Goal: Find specific page/section: Find specific page/section

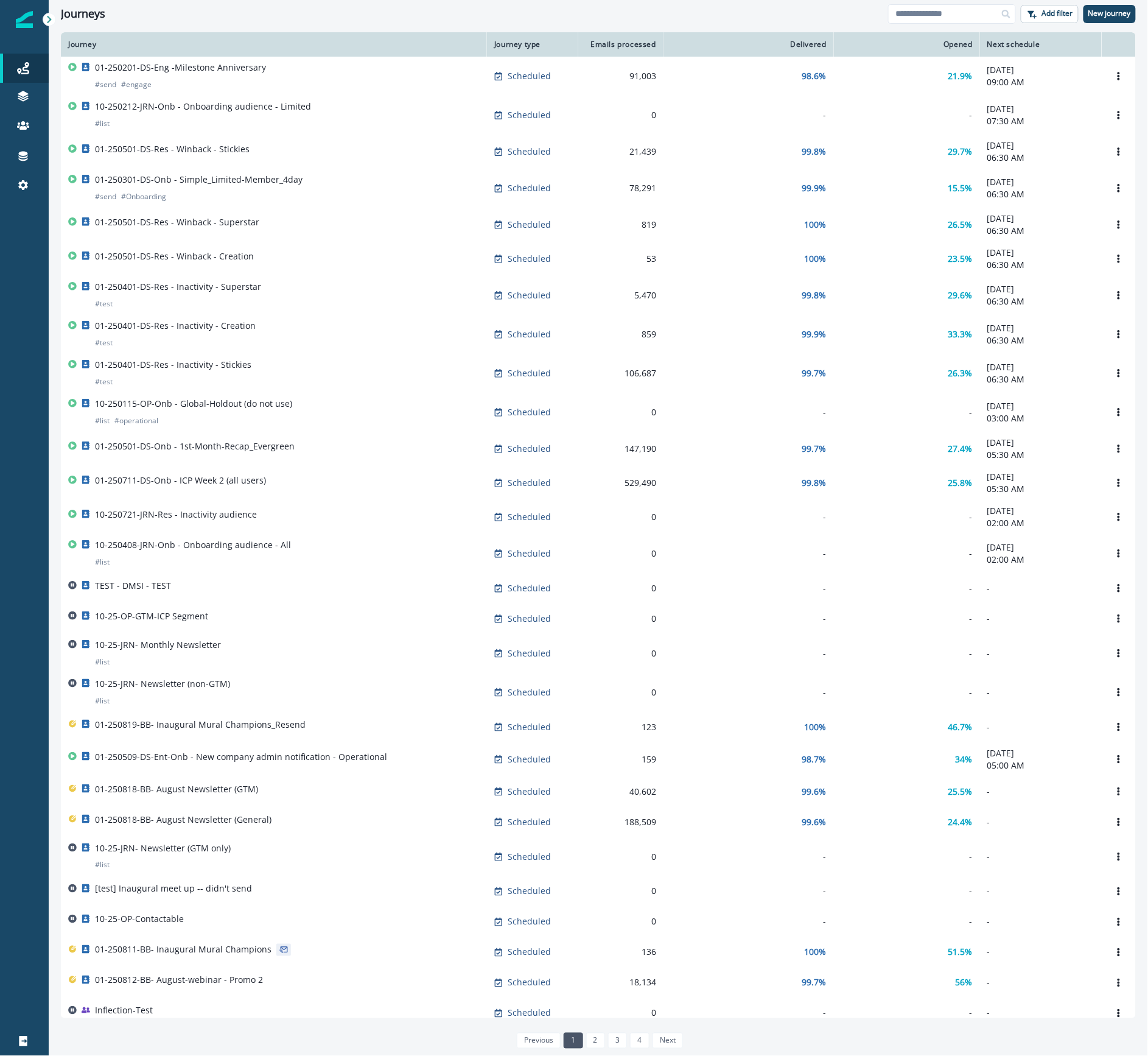
click at [408, 15] on div "Journeys" at bounding box center [474, 14] width 827 height 13
click at [21, 229] on div at bounding box center [24, 620] width 49 height 812
click at [26, 251] on div at bounding box center [24, 620] width 49 height 812
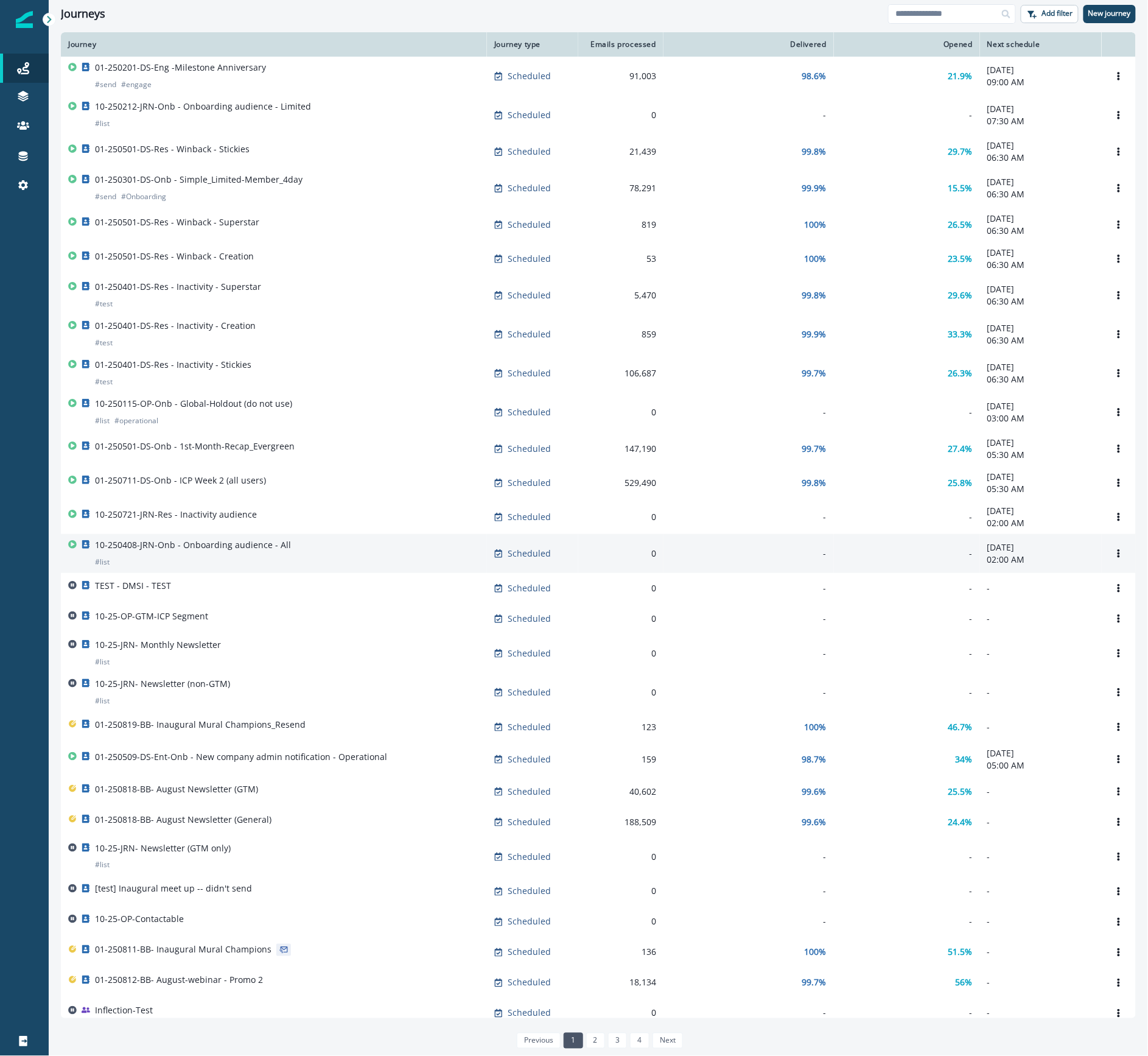
click at [214, 551] on p "10-250408-JRN-Onb - Onboarding audience - All" at bounding box center [193, 545] width 196 height 12
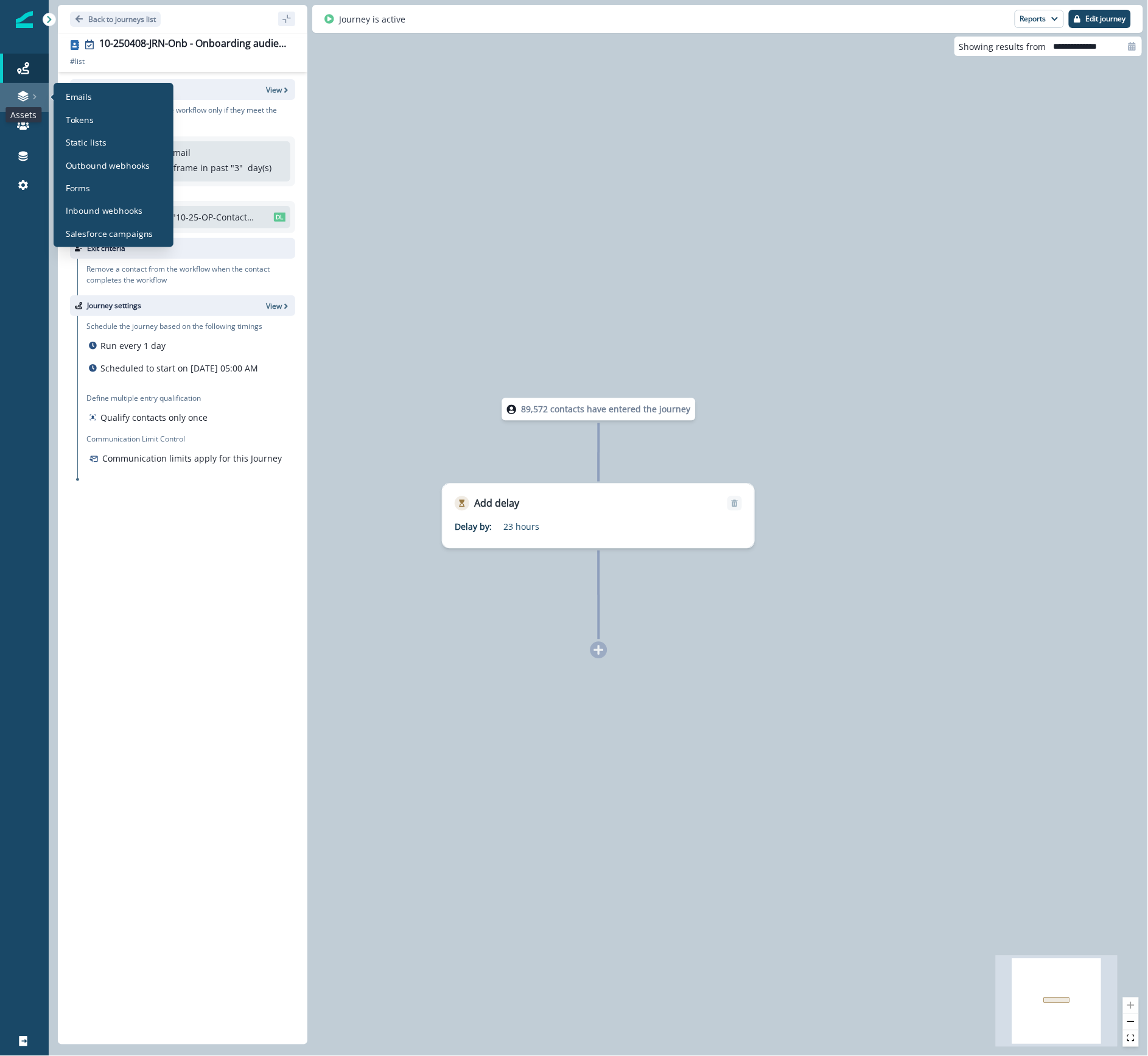
click at [23, 101] on icon at bounding box center [23, 96] width 12 height 12
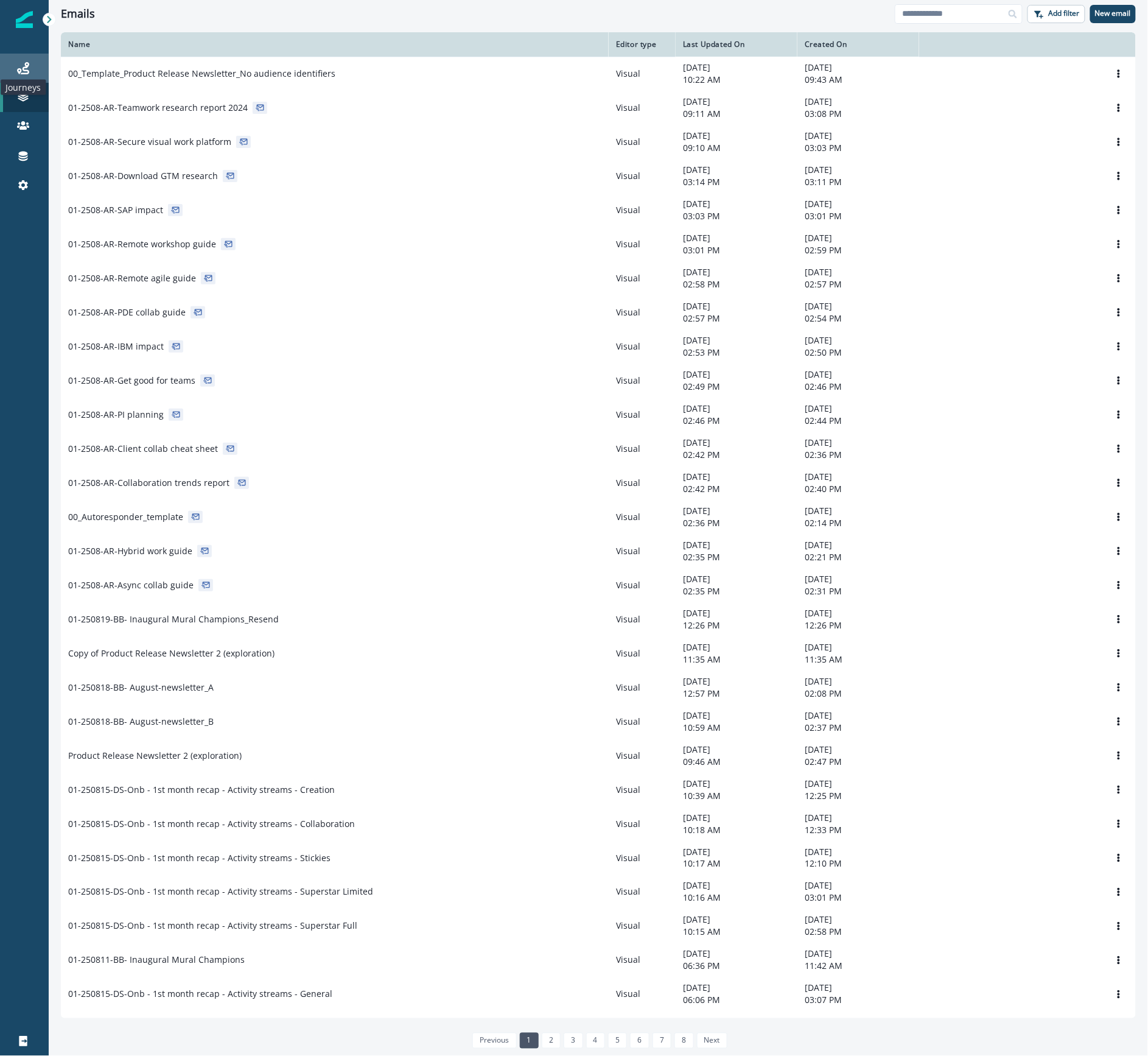
click at [18, 69] on icon at bounding box center [23, 68] width 12 height 12
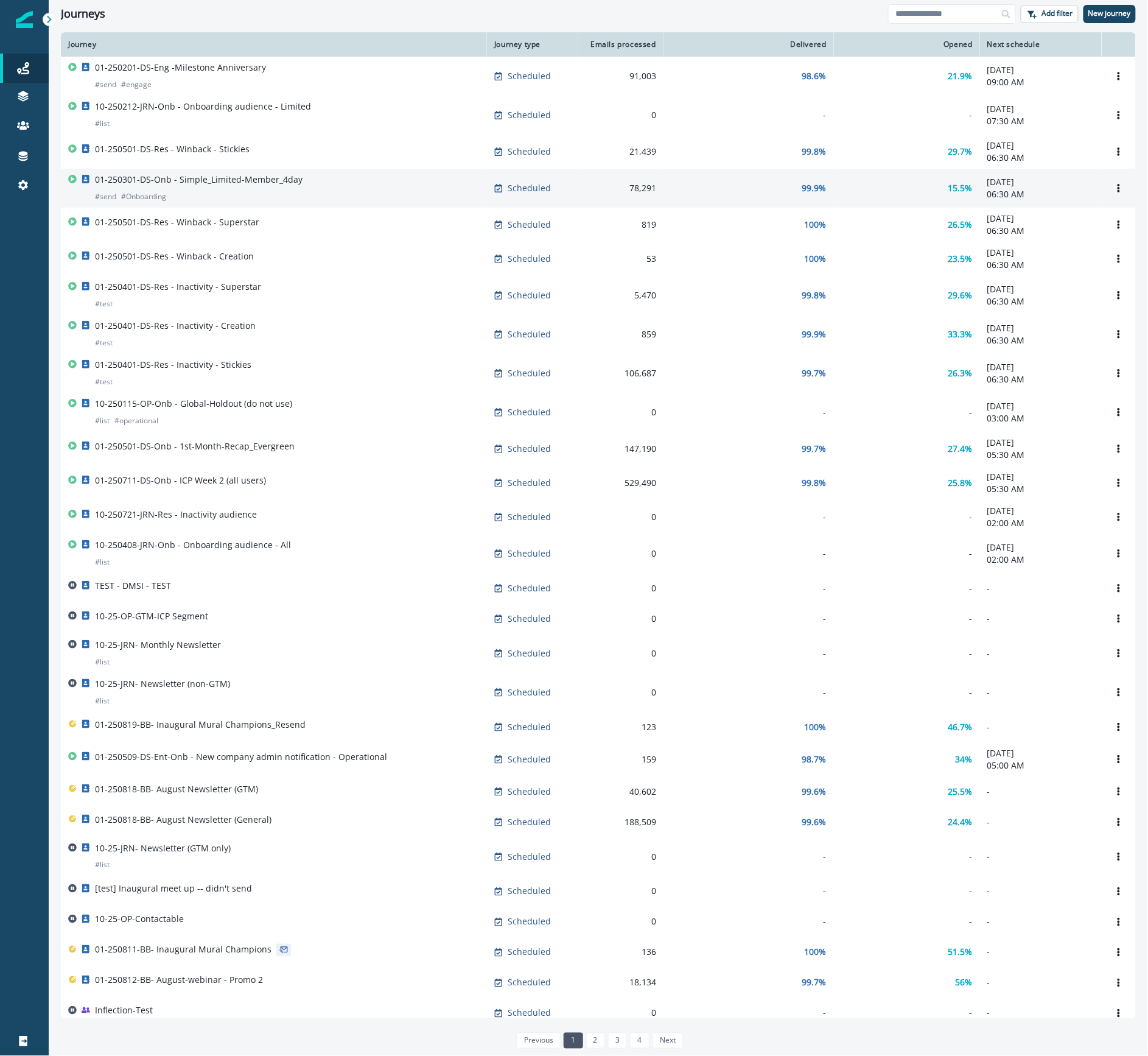
click at [292, 190] on div "01-250301-DS-Onb - Simple_Limited-Member_4day # send # Onboarding" at bounding box center [199, 188] width 208 height 30
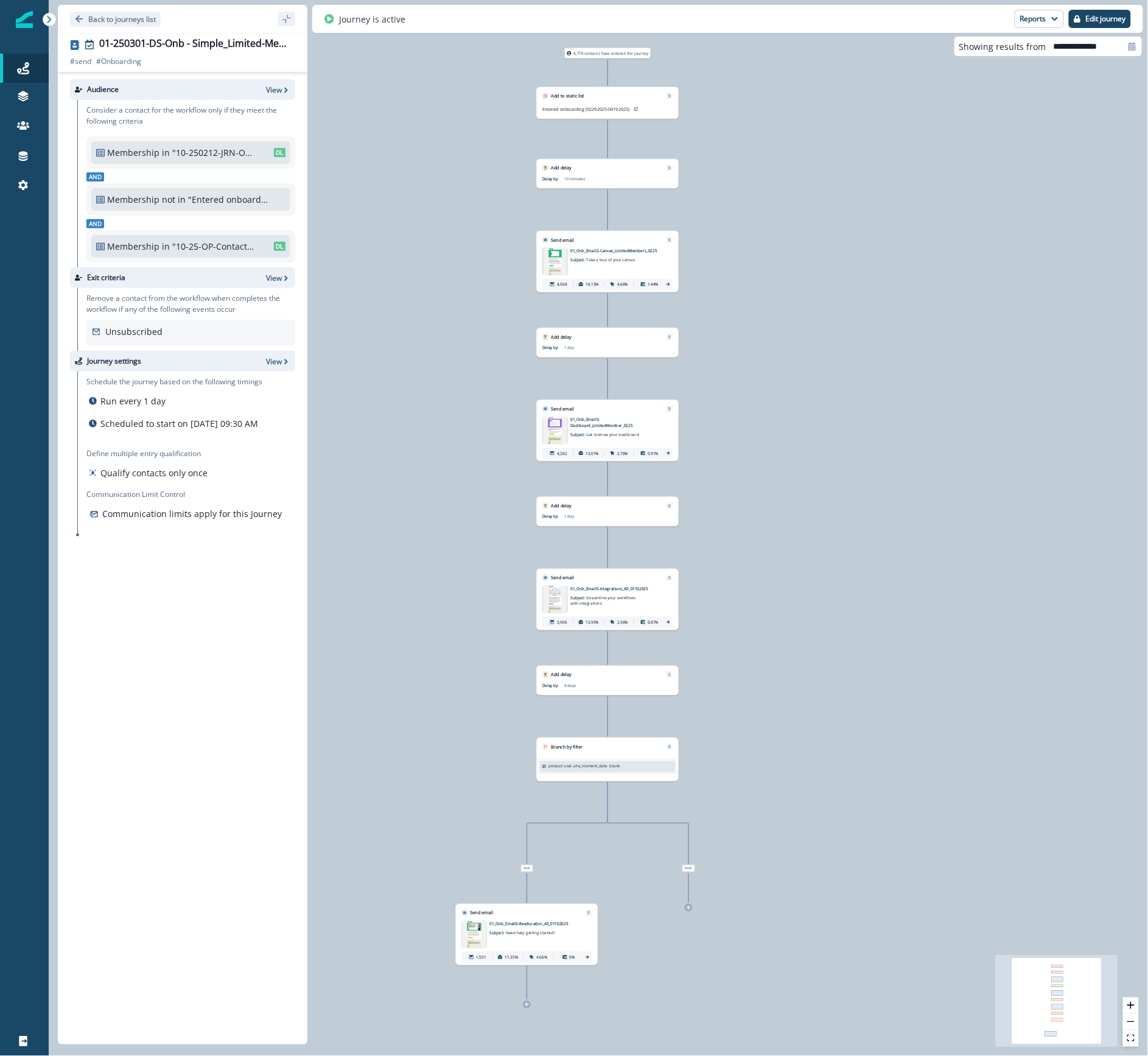
click at [116, 676] on div "Audience View Consider a contact for the workflow only if they meet the followi…" at bounding box center [183, 555] width 249 height 967
